Goal: Task Accomplishment & Management: Manage account settings

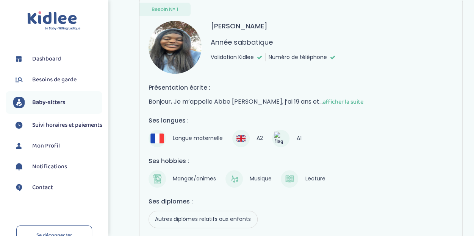
scroll to position [129, 0]
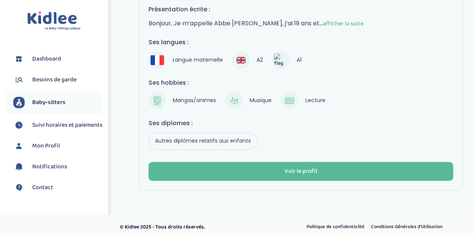
click at [50, 102] on span "Baby-sitters" at bounding box center [48, 102] width 33 height 9
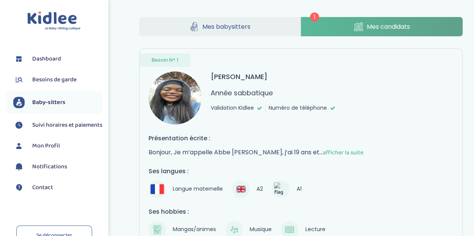
click at [369, 26] on span "Mes candidats" at bounding box center [388, 26] width 43 height 9
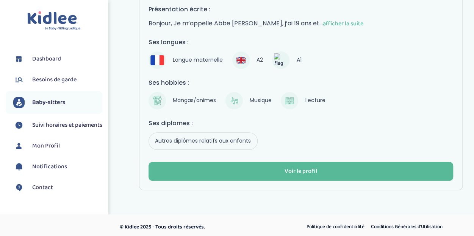
click at [49, 61] on span "Dashboard" at bounding box center [46, 59] width 29 height 9
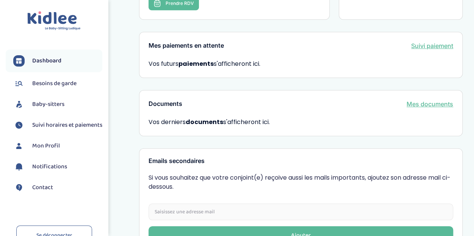
scroll to position [270, 0]
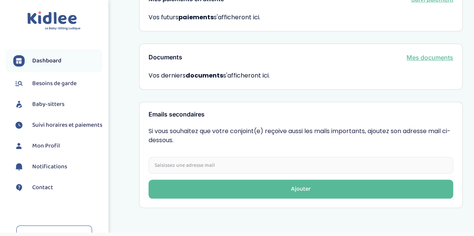
click at [41, 151] on span "Mon Profil" at bounding box center [46, 146] width 28 height 9
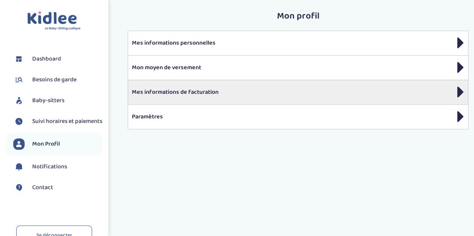
click at [205, 97] on div "Mes informations de facturation" at bounding box center [298, 92] width 341 height 25
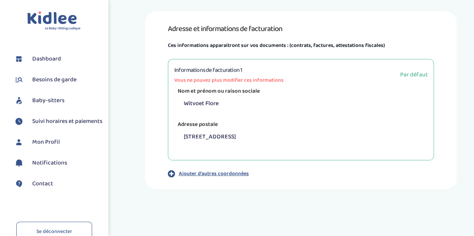
click at [62, 168] on span "Notifications" at bounding box center [49, 163] width 35 height 9
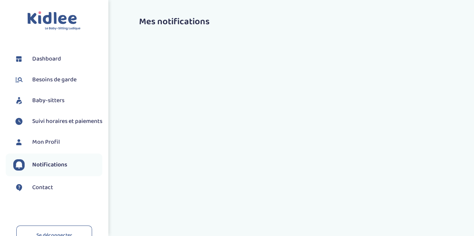
click at [61, 148] on link "Mon Profil" at bounding box center [57, 142] width 89 height 11
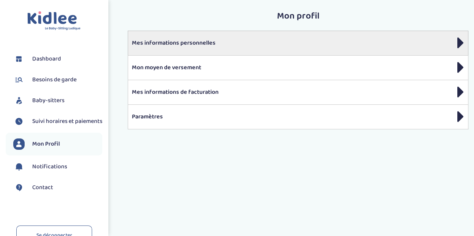
click at [233, 39] on p "Mes informations personnelles" at bounding box center [298, 43] width 332 height 9
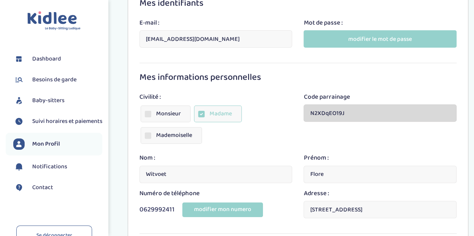
scroll to position [61, 0]
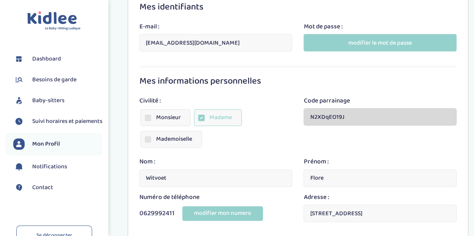
click at [67, 101] on link "Baby-sitters" at bounding box center [57, 100] width 89 height 11
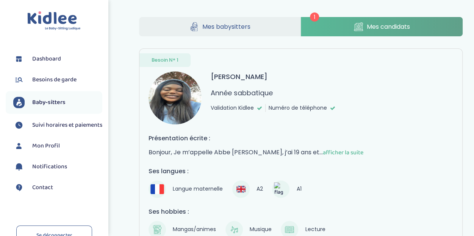
click at [375, 27] on span "Mes candidats" at bounding box center [388, 26] width 43 height 9
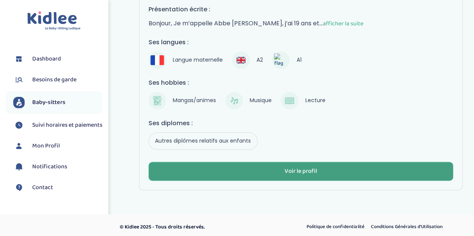
click at [301, 167] on div "Voir le profil" at bounding box center [300, 171] width 33 height 9
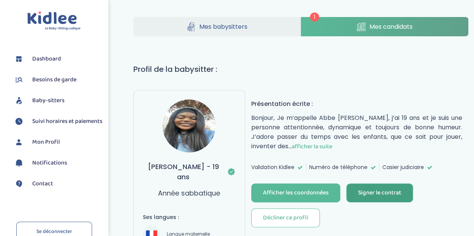
click at [377, 191] on div "Signer le contrat" at bounding box center [379, 193] width 43 height 9
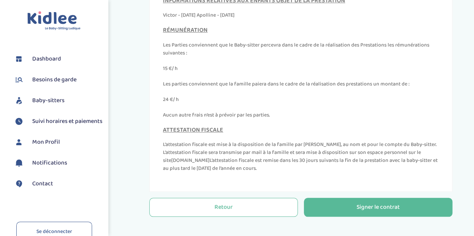
scroll to position [256, 0]
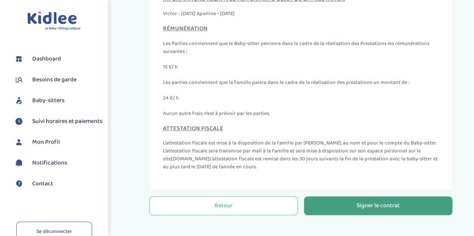
click at [353, 207] on button "Signer le contrat" at bounding box center [378, 206] width 148 height 19
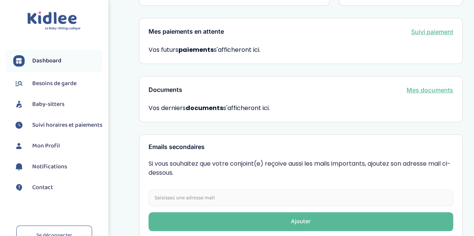
scroll to position [234, 0]
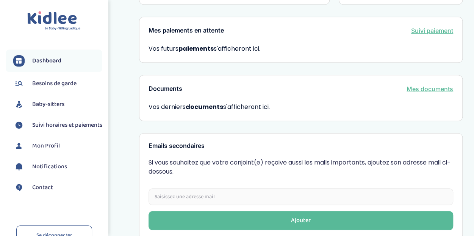
click at [55, 63] on span "Dashboard" at bounding box center [46, 60] width 29 height 9
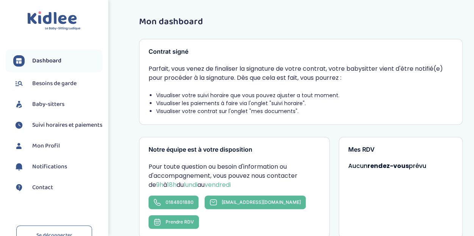
click at [50, 130] on span "Suivi horaires et paiements" at bounding box center [67, 125] width 70 height 9
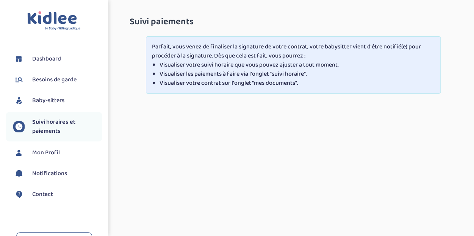
click at [189, 103] on div "Suivi paiements Parfait, vous venez de finaliser la signature de votre contrat,…" at bounding box center [293, 57] width 361 height 102
click at [54, 60] on span "Dashboard" at bounding box center [46, 59] width 29 height 9
